Goal: Task Accomplishment & Management: Manage account settings

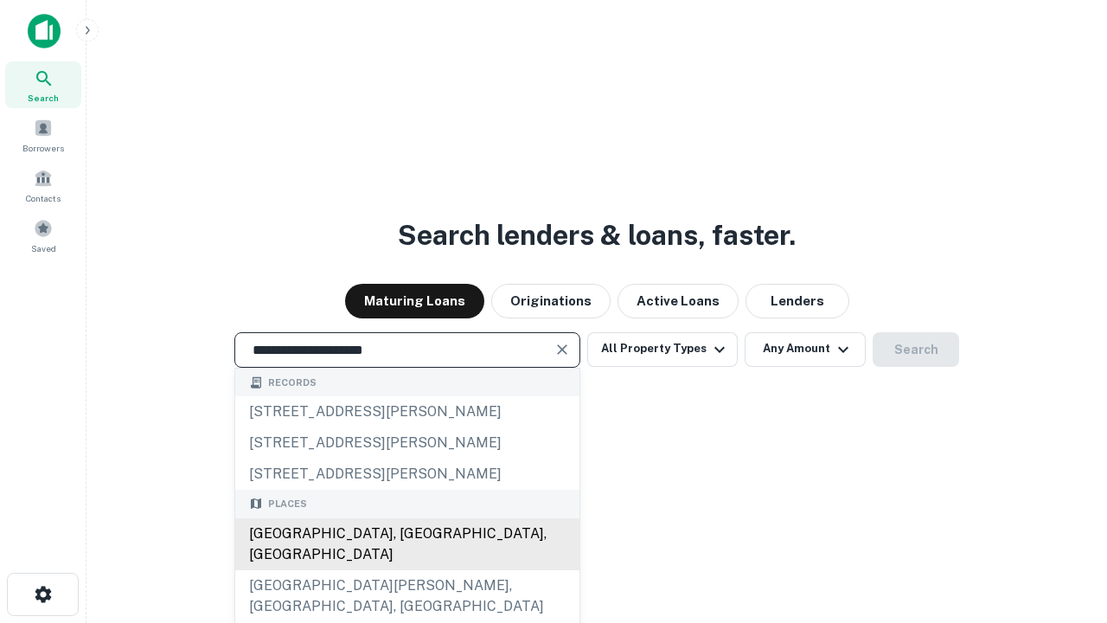
click at [407, 570] on div "Santa Monica, CA, USA" at bounding box center [407, 544] width 344 height 52
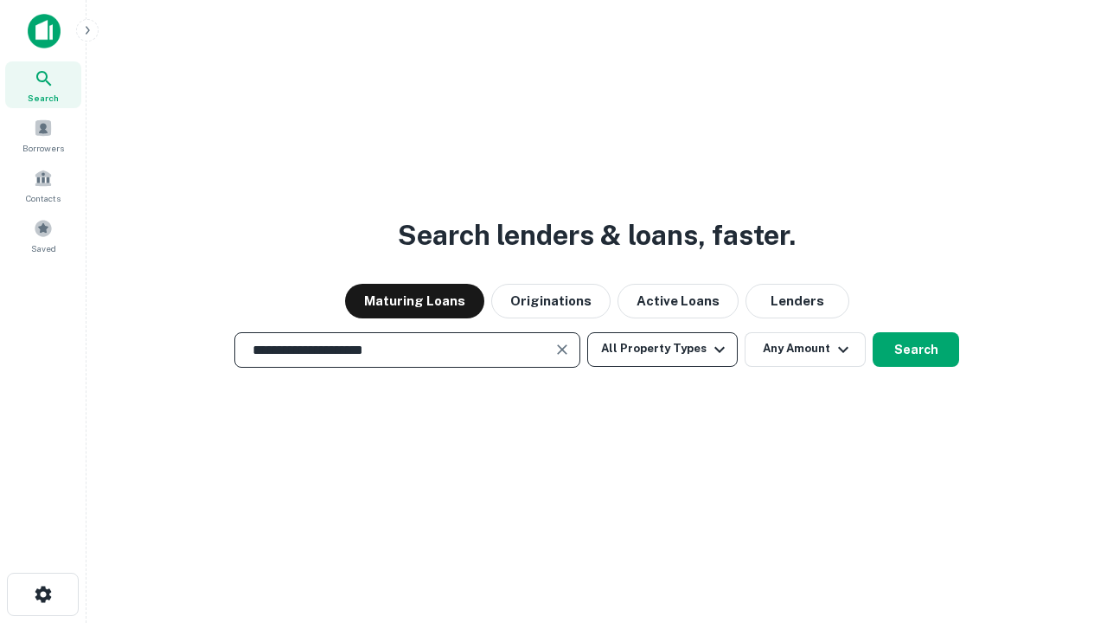
type input "**********"
click at [663, 349] on button "All Property Types" at bounding box center [662, 349] width 151 height 35
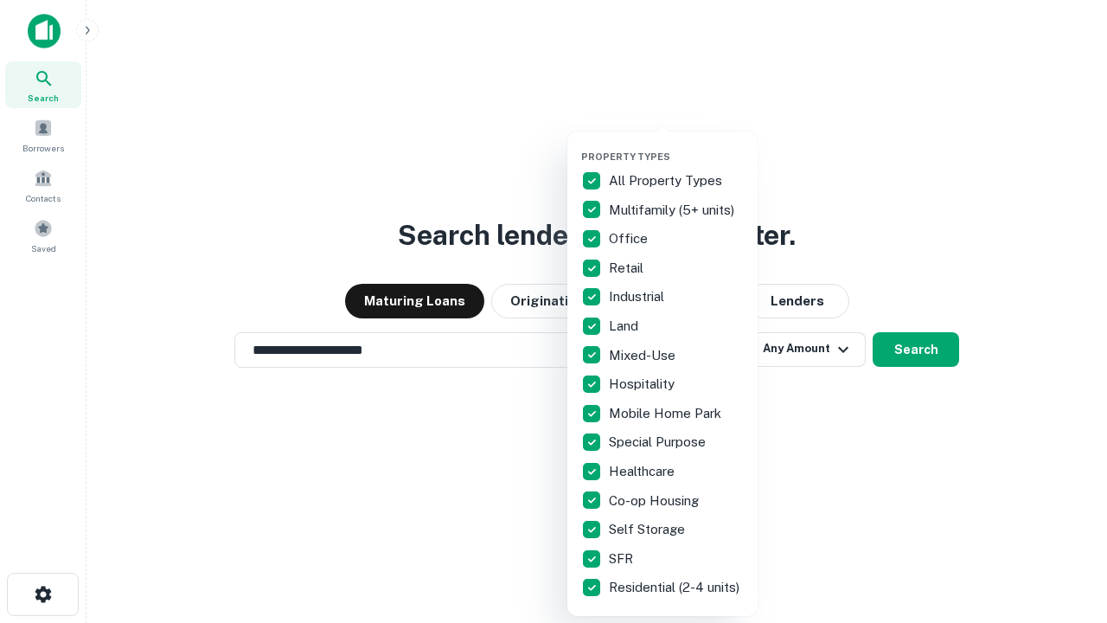
click at [677, 145] on button "button" at bounding box center [676, 145] width 190 height 1
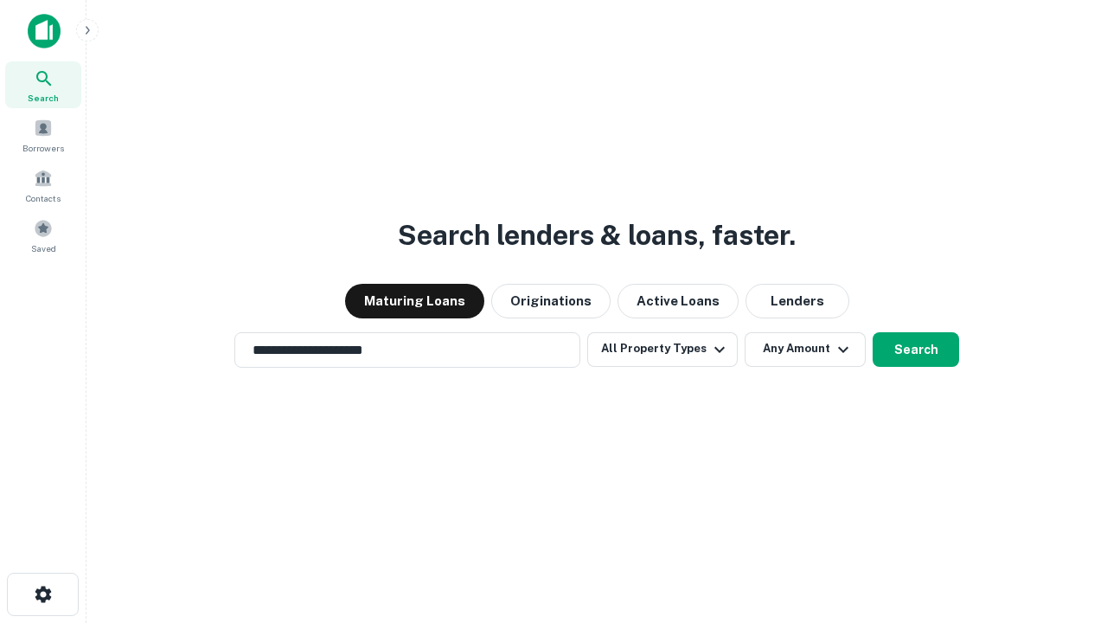
scroll to position [27, 0]
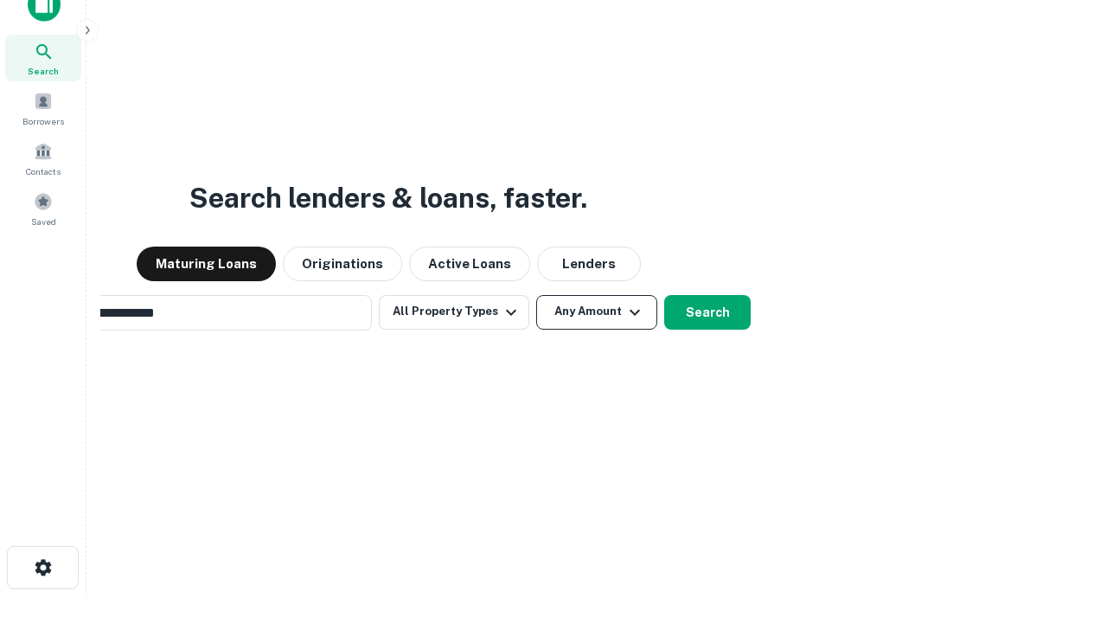
click at [536, 295] on button "Any Amount" at bounding box center [596, 312] width 121 height 35
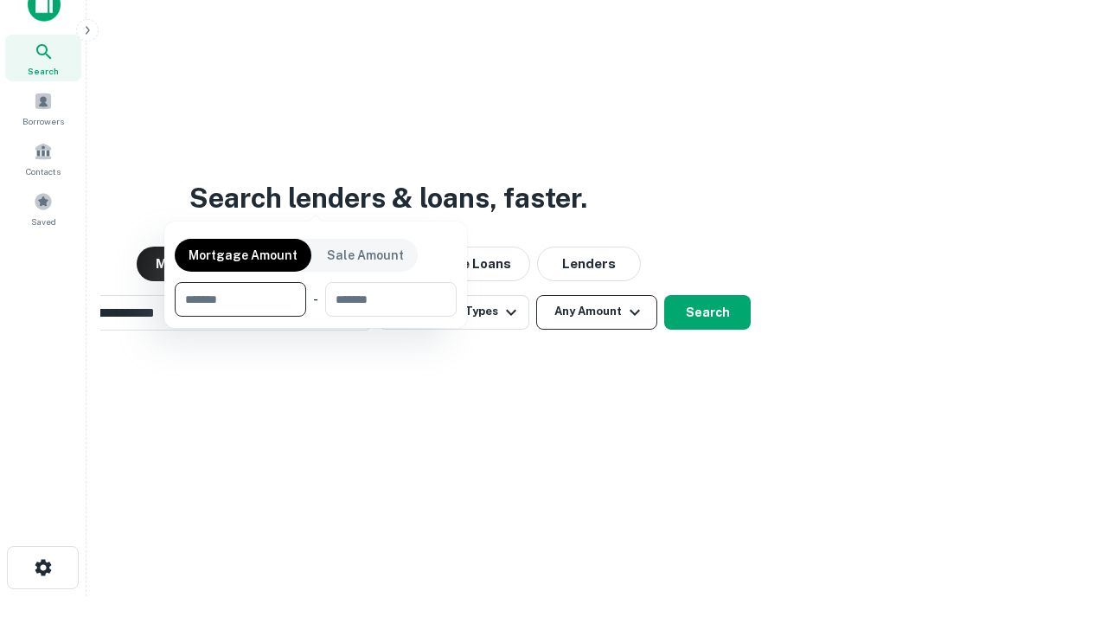
scroll to position [125, 490]
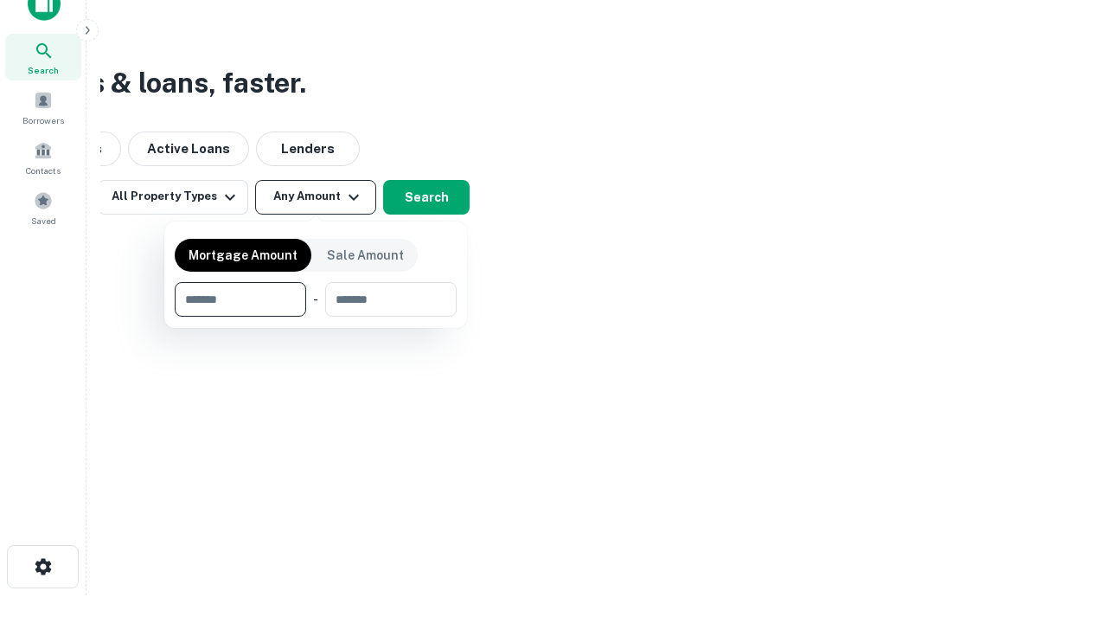
type input "*******"
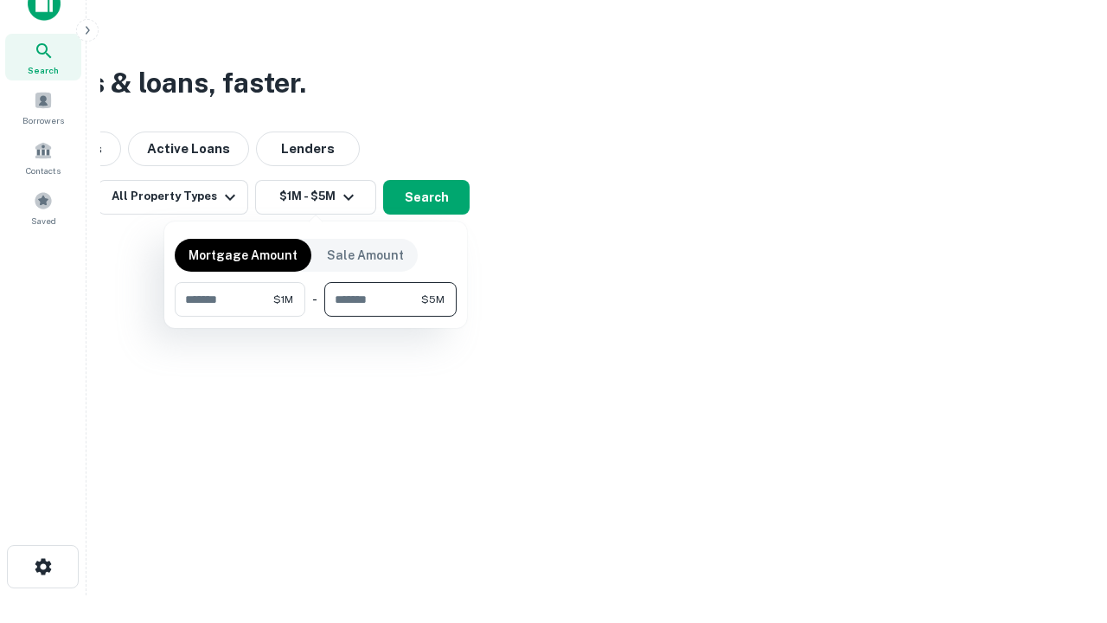
type input "*******"
click at [316, 317] on button "button" at bounding box center [316, 317] width 282 height 1
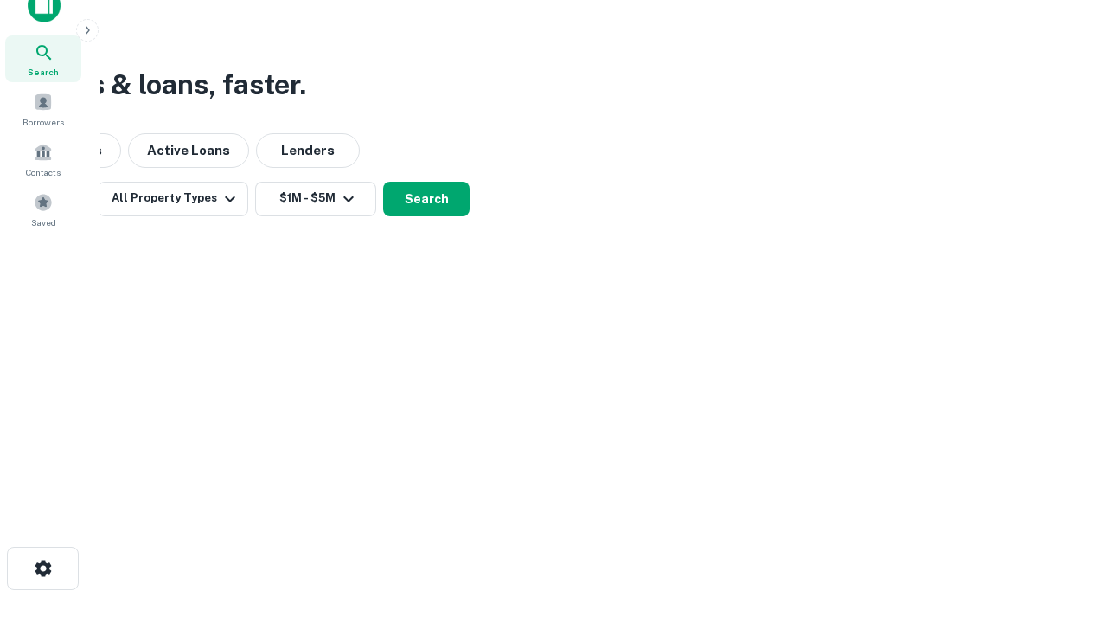
scroll to position [10, 319]
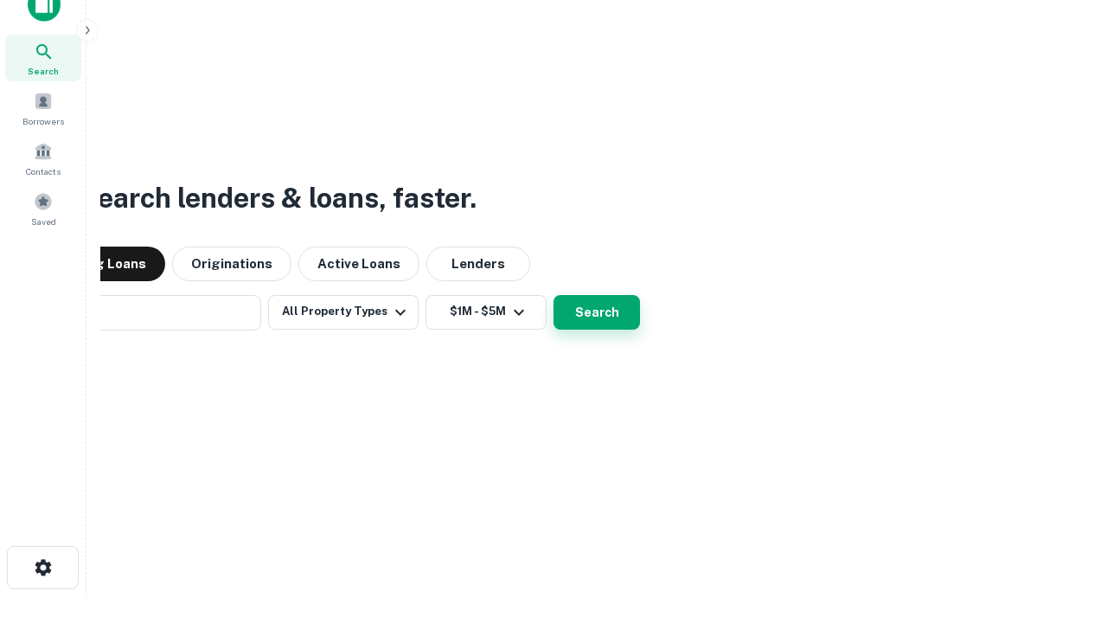
click at [554, 295] on button "Search" at bounding box center [597, 312] width 87 height 35
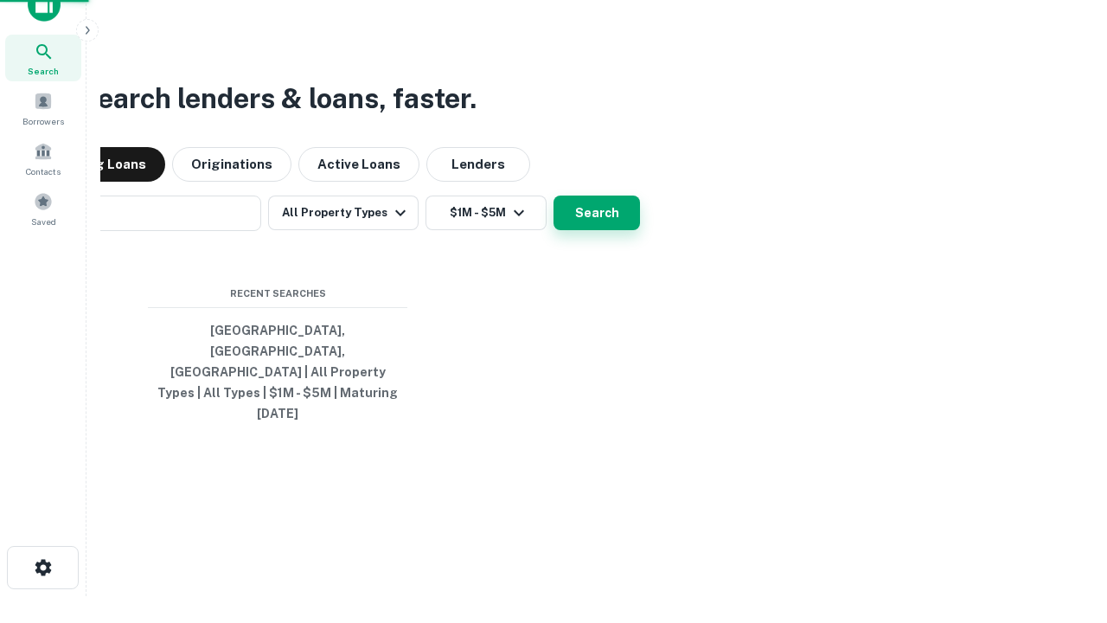
scroll to position [46, 490]
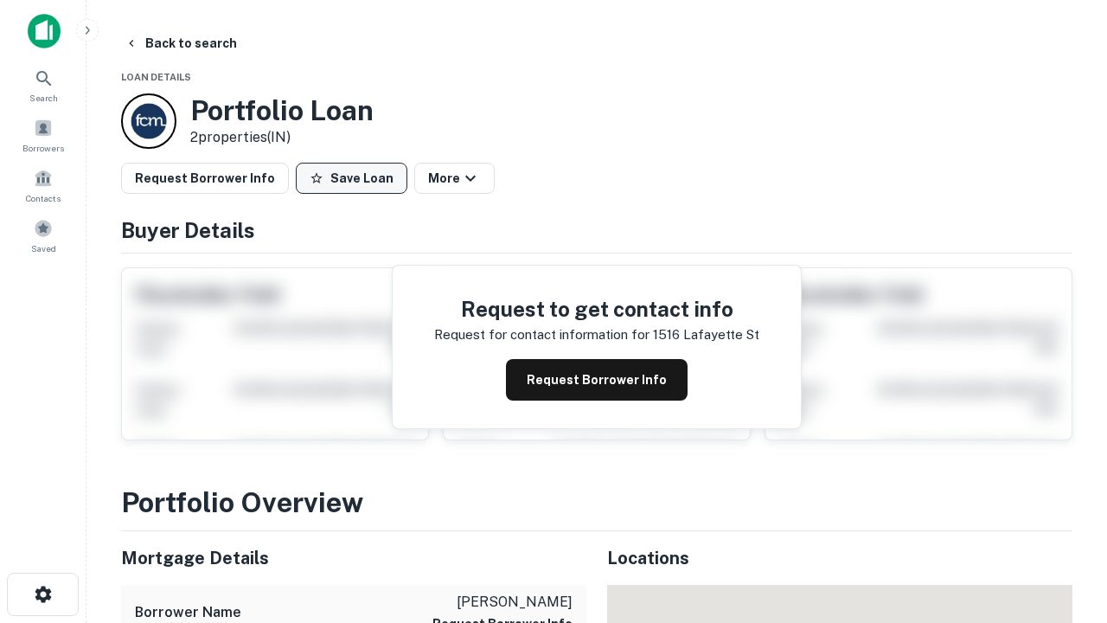
click at [351, 178] on button "Save Loan" at bounding box center [352, 178] width 112 height 31
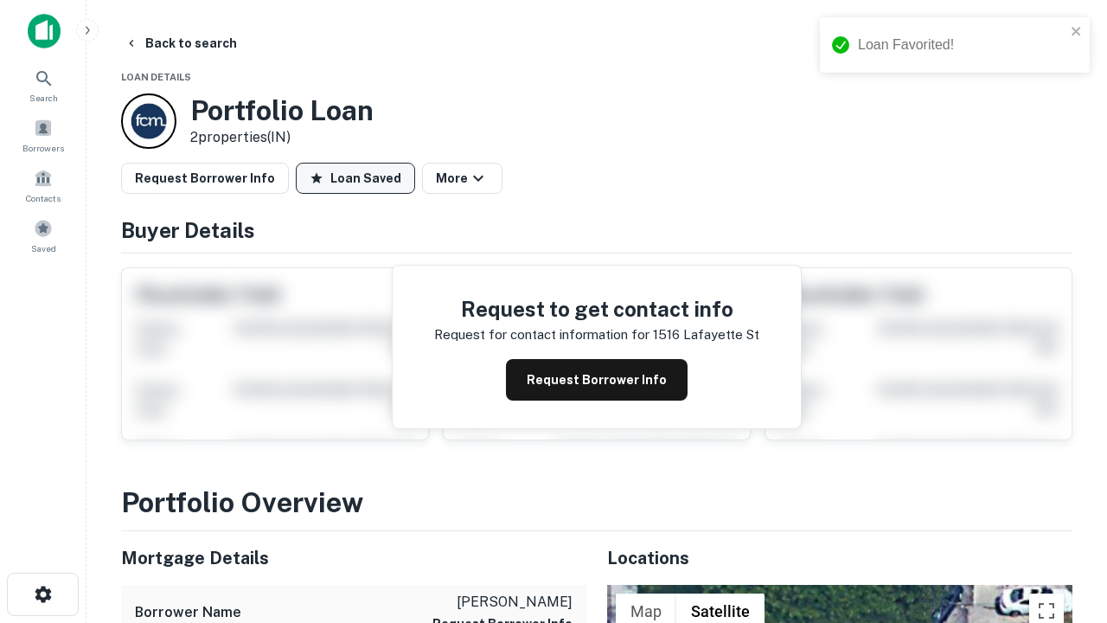
click at [356, 178] on button "Loan Saved" at bounding box center [355, 178] width 119 height 31
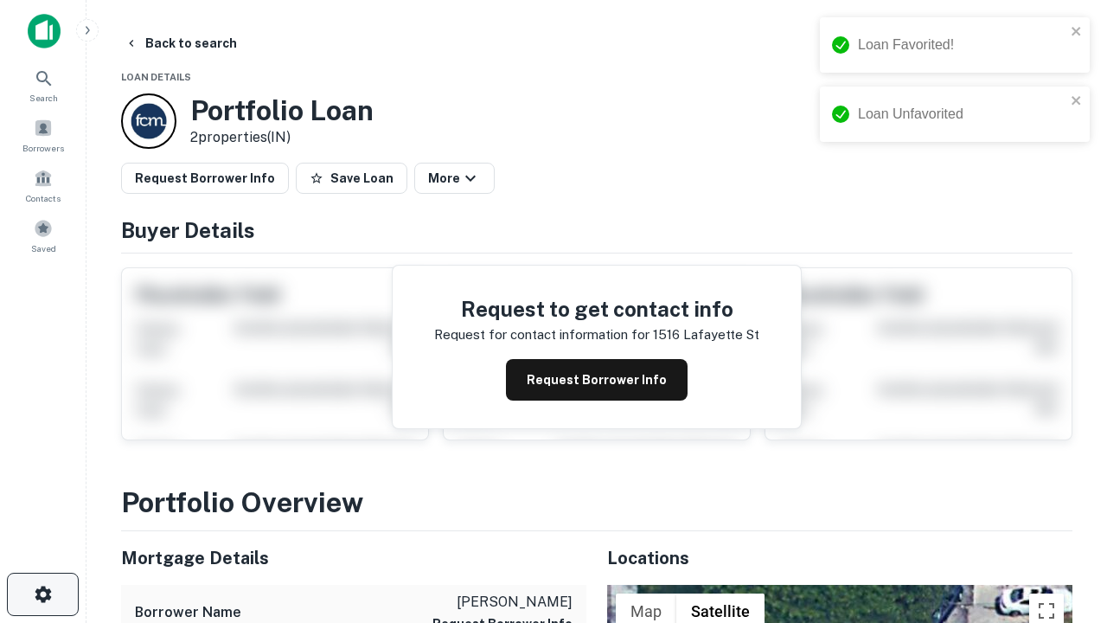
click at [42, 594] on icon "button" at bounding box center [43, 594] width 21 height 21
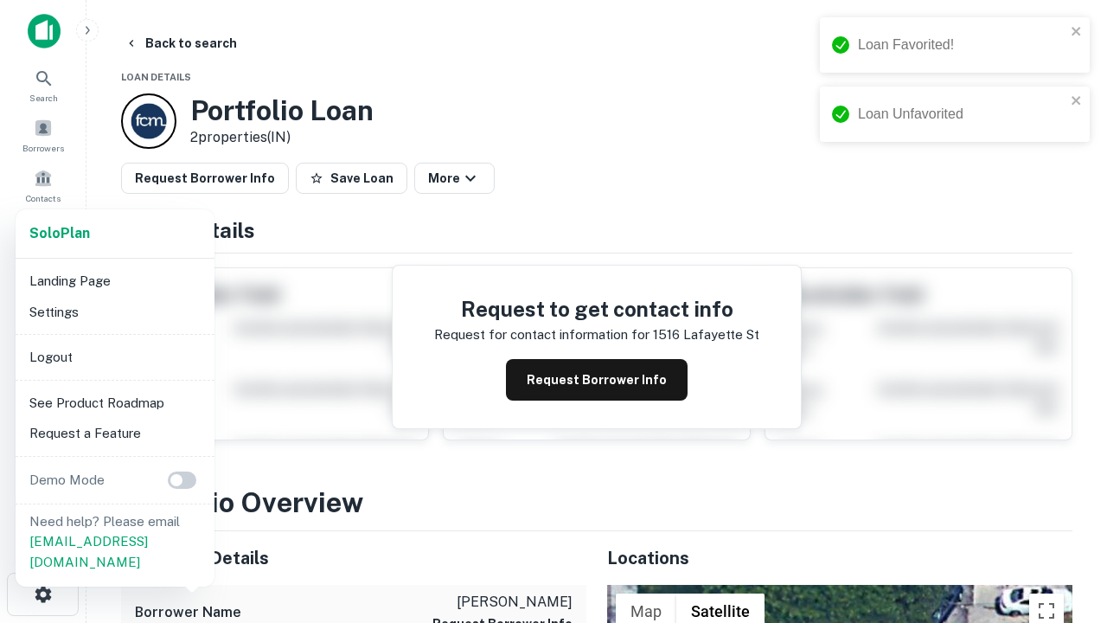
click at [114, 356] on li "Logout" at bounding box center [114, 357] width 185 height 31
